Goal: Information Seeking & Learning: Learn about a topic

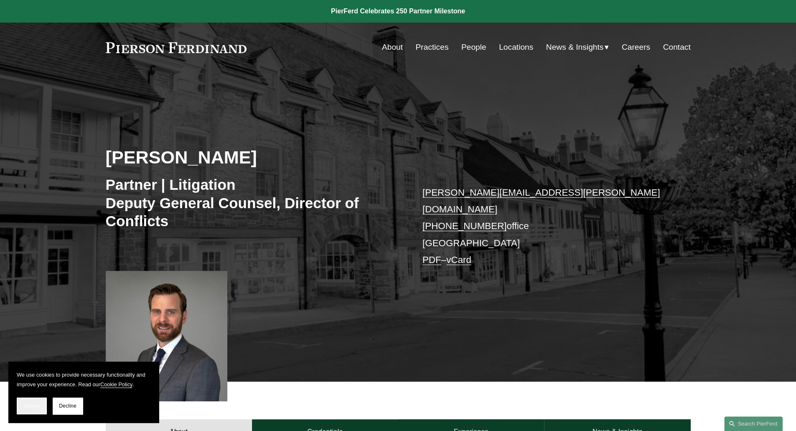
click at [28, 408] on span "Accept" at bounding box center [32, 406] width 16 height 6
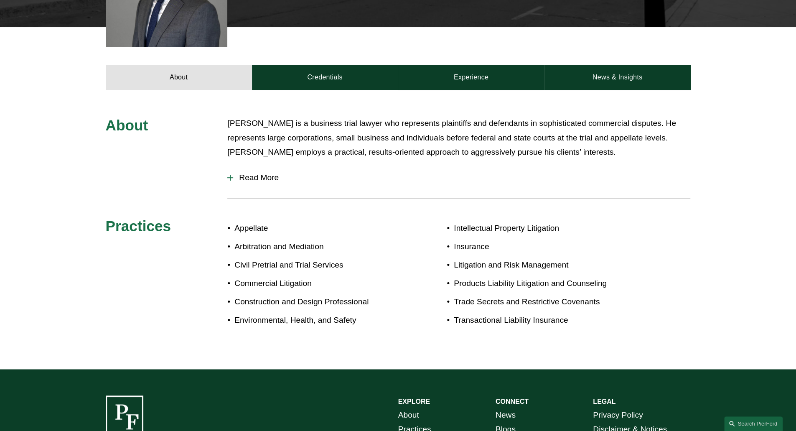
scroll to position [355, 0]
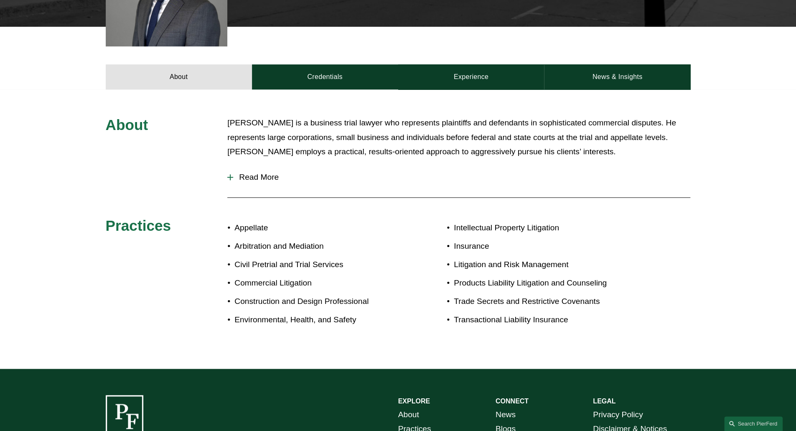
click at [262, 173] on span "Read More" at bounding box center [461, 177] width 457 height 9
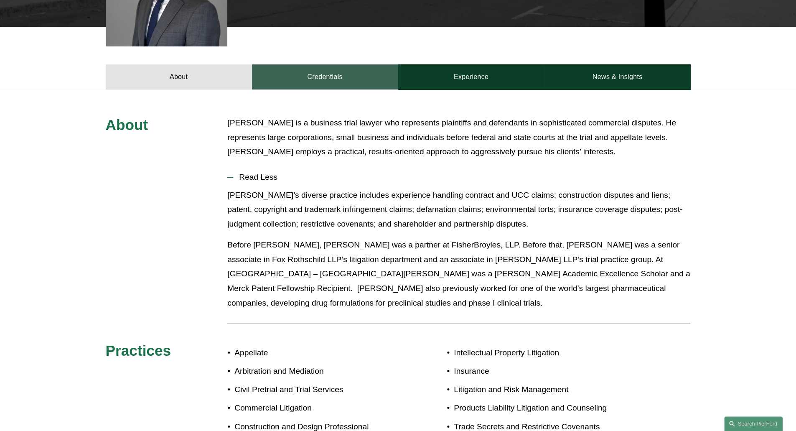
click at [328, 66] on link "Credentials" at bounding box center [325, 76] width 146 height 25
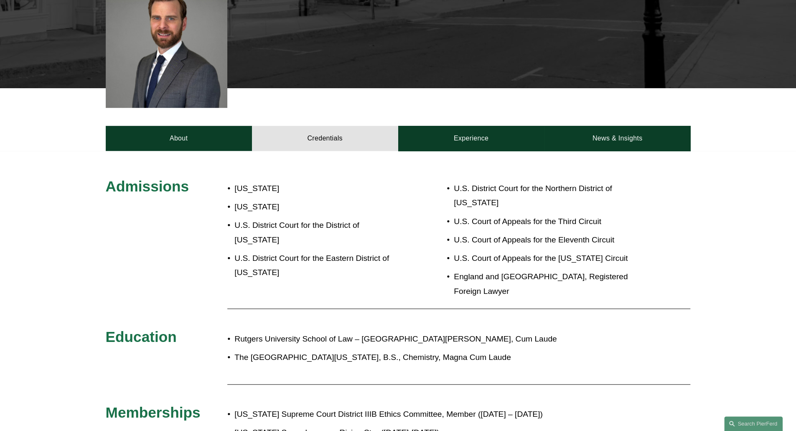
scroll to position [285, 0]
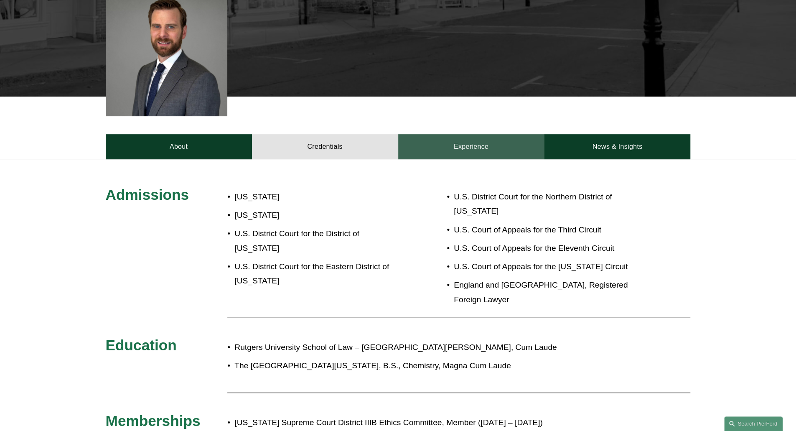
click at [394, 141] on link "Experience" at bounding box center [471, 146] width 146 height 25
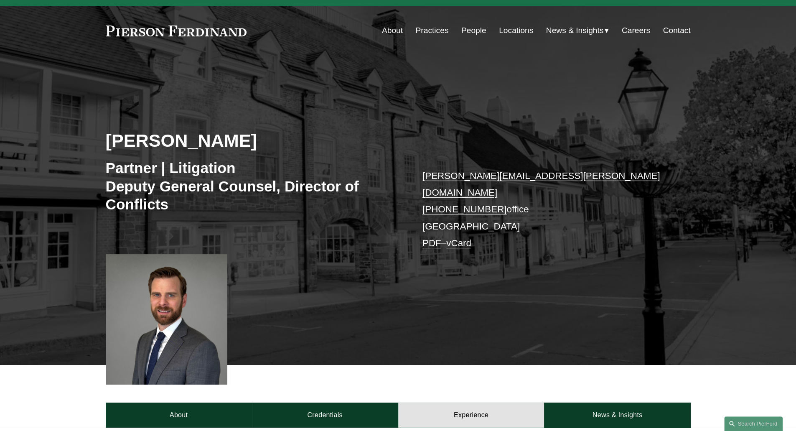
scroll to position [0, 0]
